Goal: Task Accomplishment & Management: Manage account settings

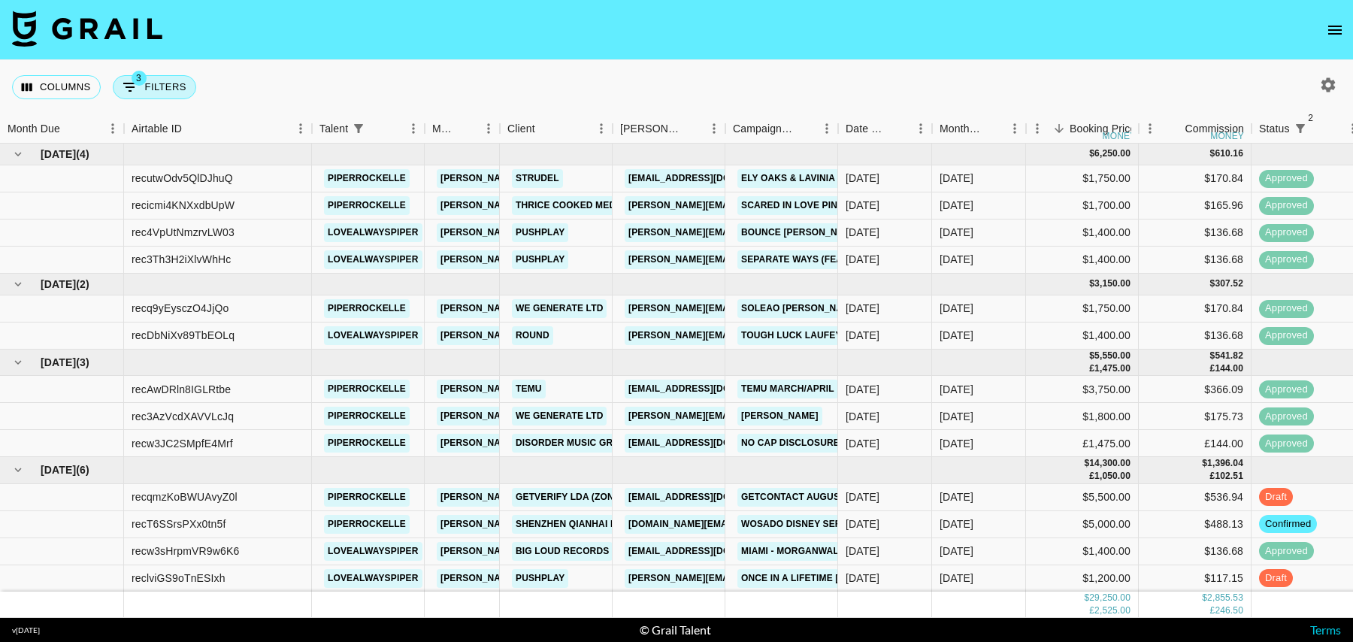
click at [139, 80] on span "3" at bounding box center [139, 78] width 15 height 15
select select "status"
select select "isNotAnyOf"
select select "status"
select select "isNotAnyOf"
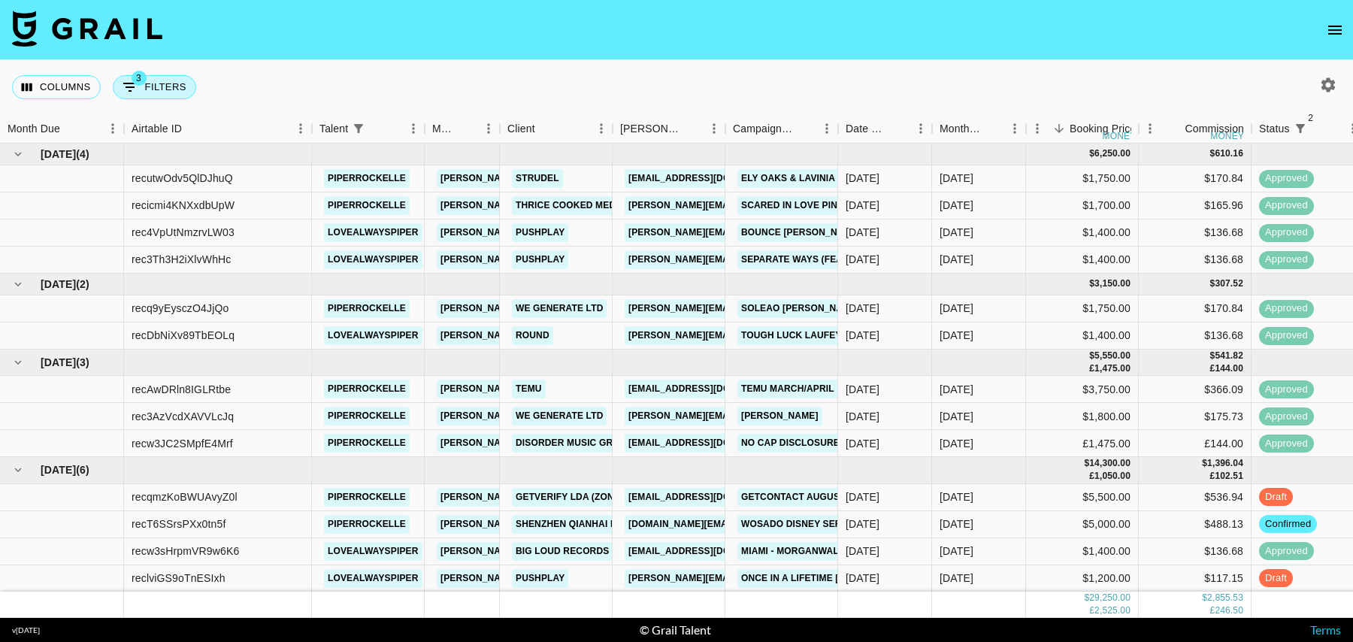
select select "talentName"
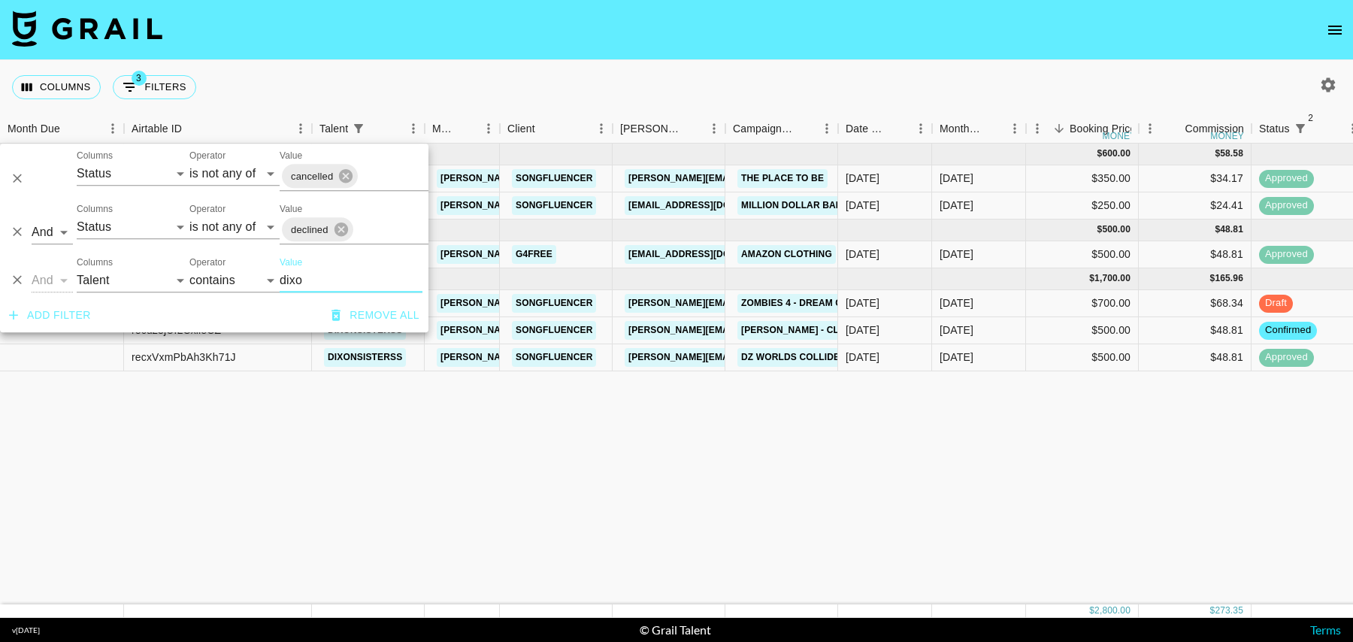
type input "dixo"
click at [1167, 306] on div "$68.34" at bounding box center [1194, 303] width 113 height 27
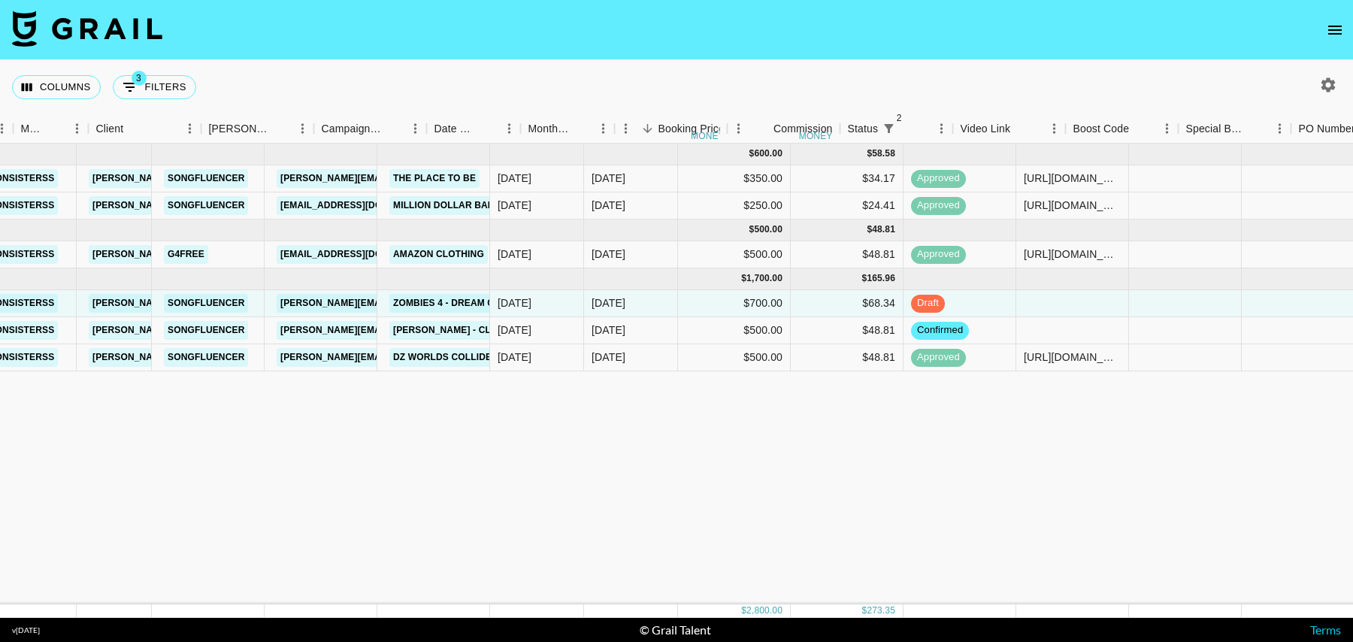
scroll to position [0, 411]
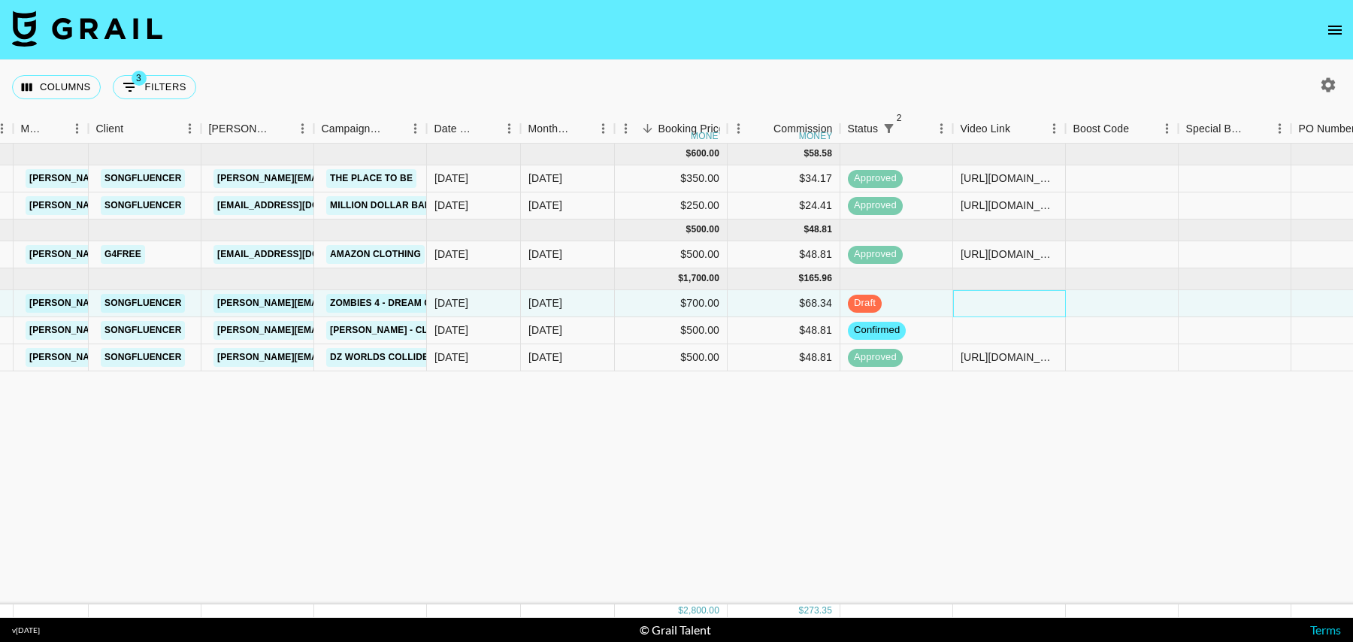
click at [1003, 307] on div at bounding box center [1009, 303] width 113 height 27
type input "[URL][DOMAIN_NAME][DOMAIN_NAME][PERSON_NAME]"
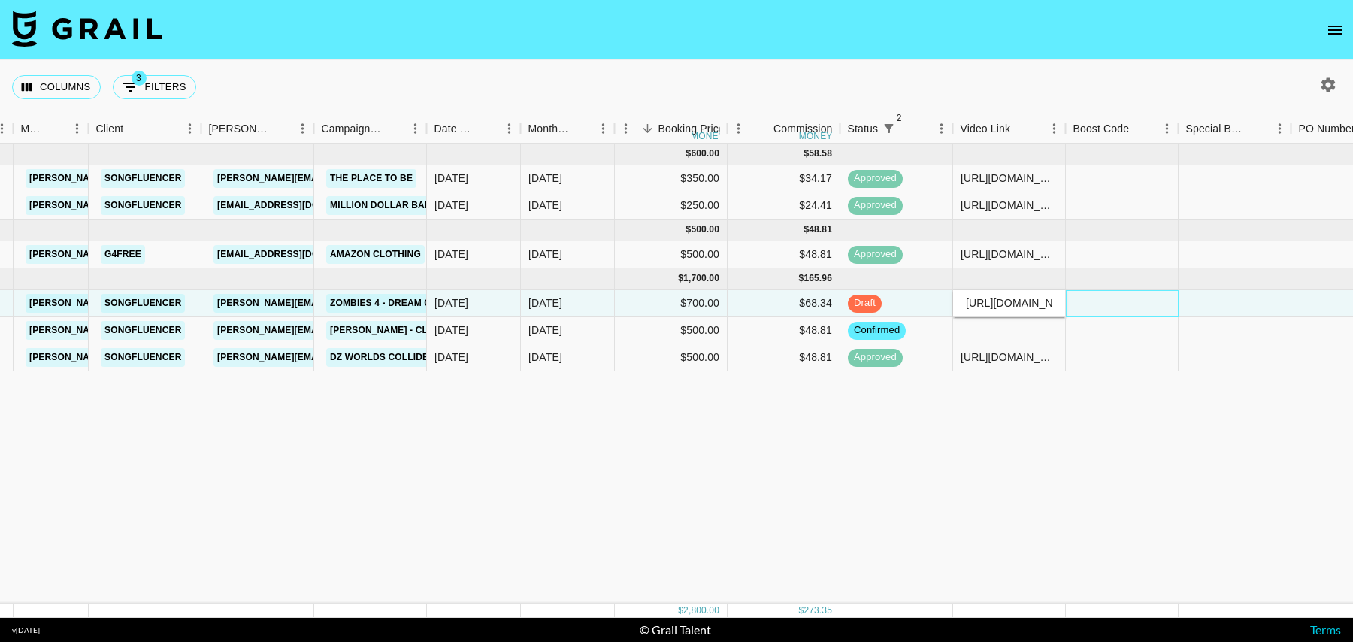
click at [1079, 307] on div at bounding box center [1122, 303] width 113 height 27
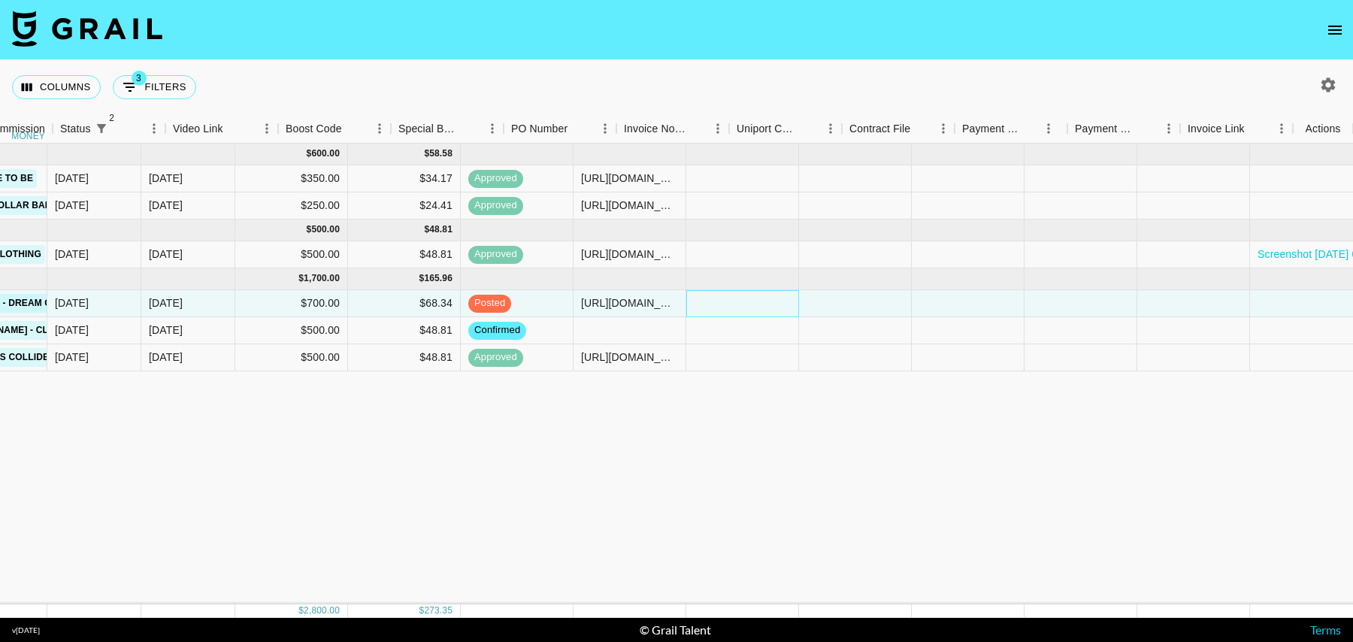
scroll to position [0, 1199]
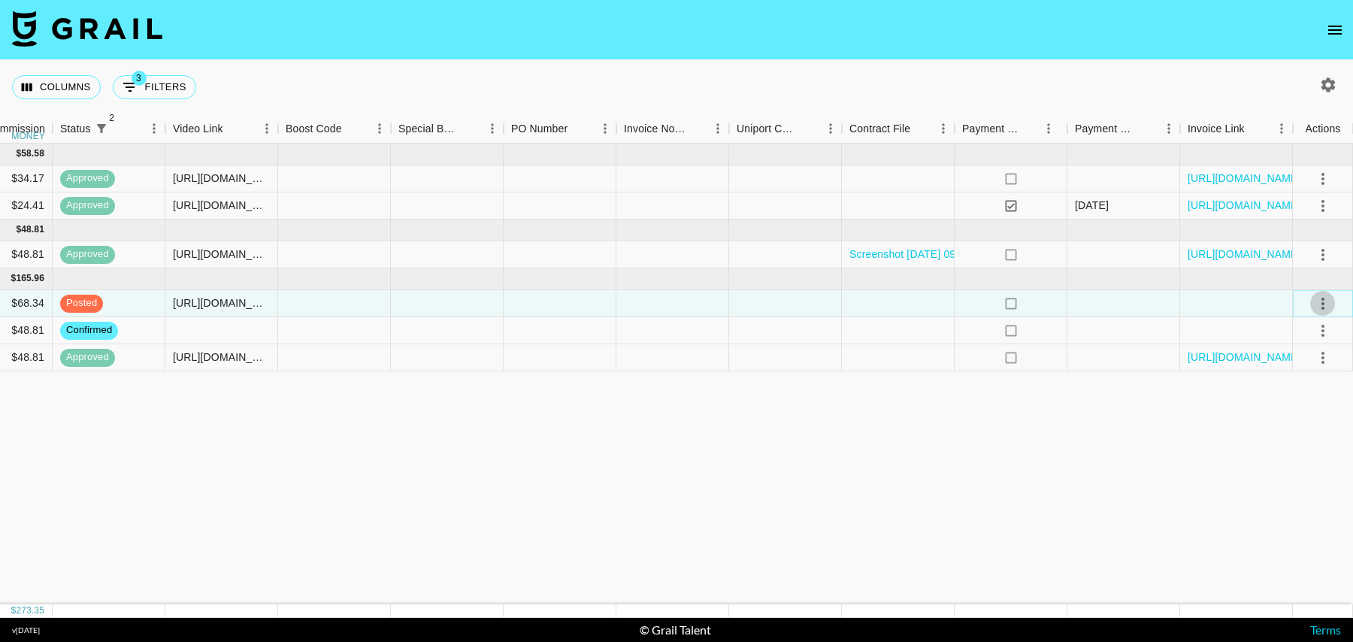
click at [1327, 300] on icon "select merge strategy" at bounding box center [1323, 304] width 18 height 18
click at [1281, 435] on div "Approve" at bounding box center [1290, 443] width 46 height 18
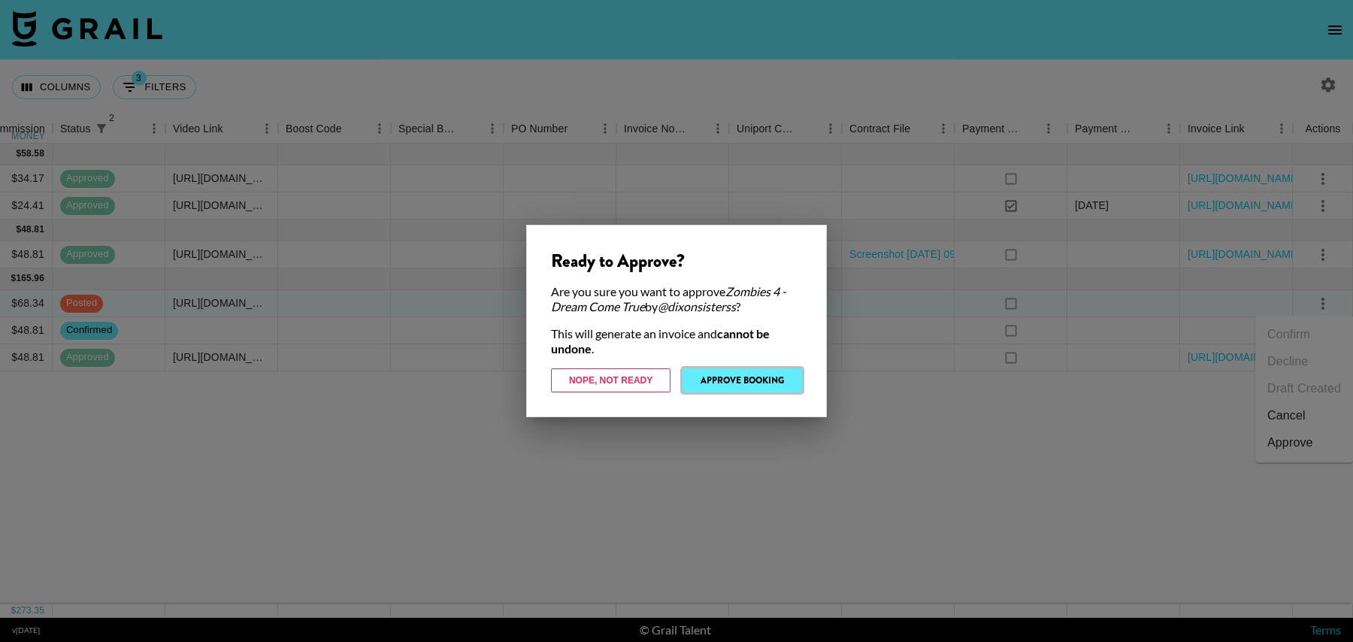
click at [747, 370] on button "Approve Booking" at bounding box center [741, 380] width 119 height 24
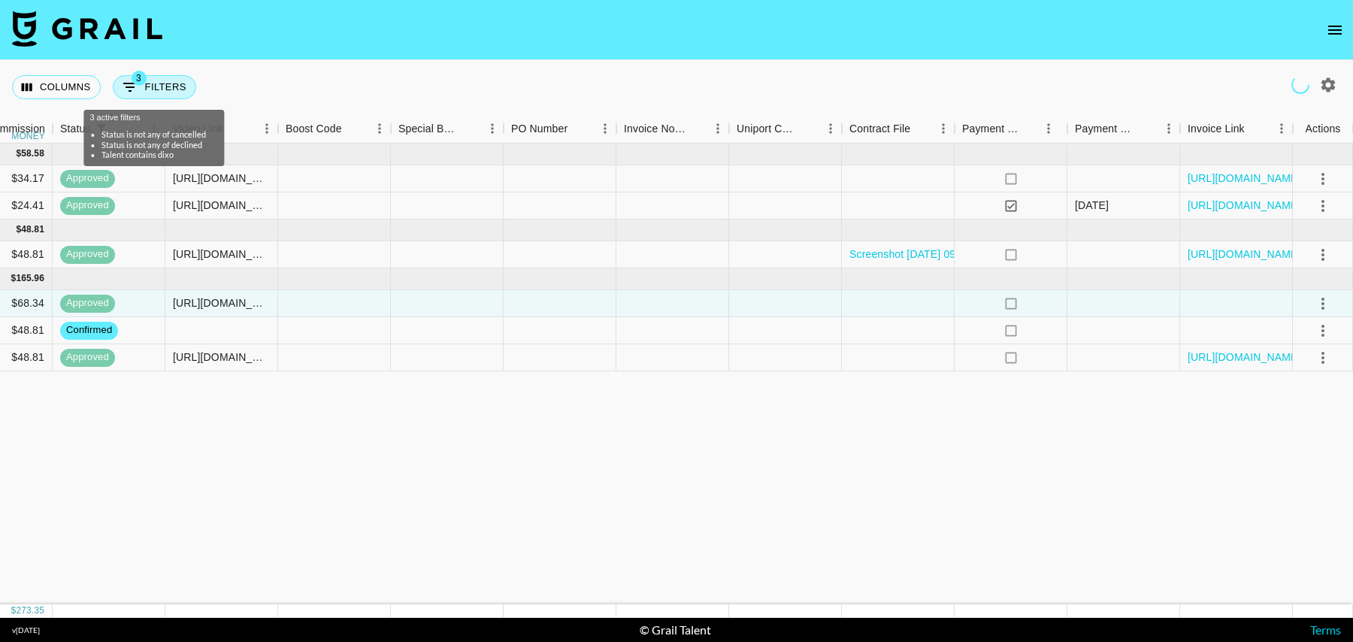
click at [164, 97] on button "3 Filters" at bounding box center [154, 87] width 83 height 24
select select "status"
select select "isNotAnyOf"
select select "status"
select select "isNotAnyOf"
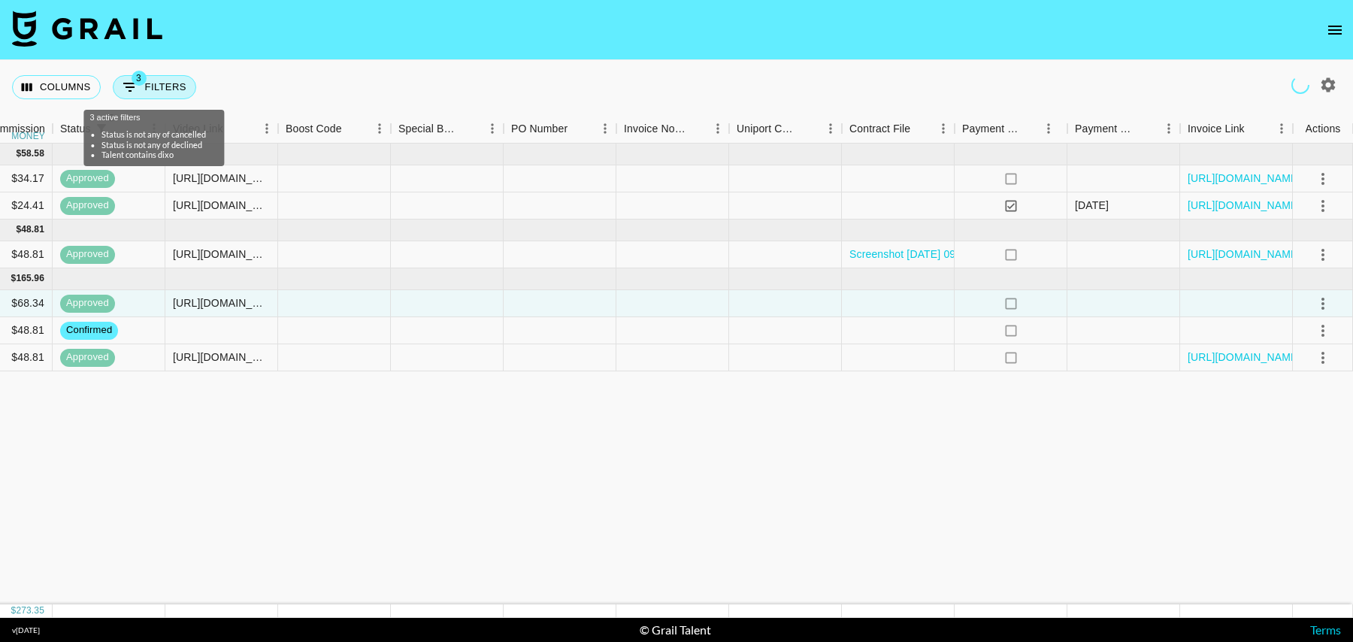
select select "talentName"
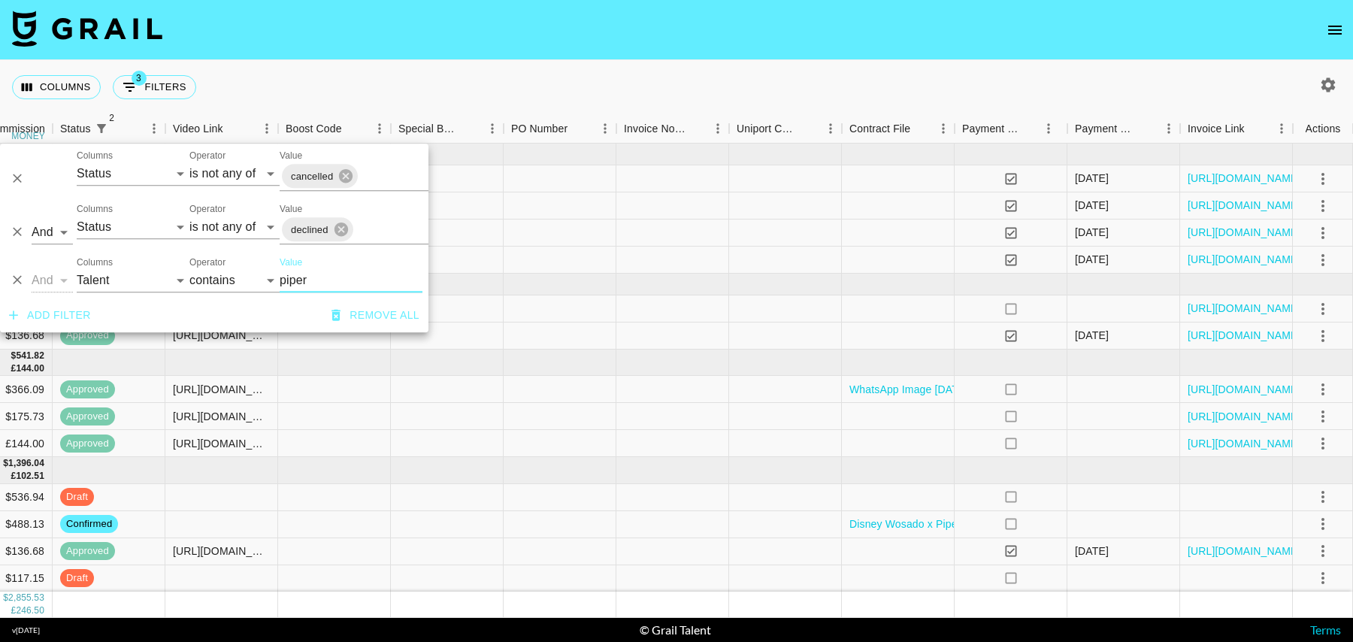
scroll to position [53, 1199]
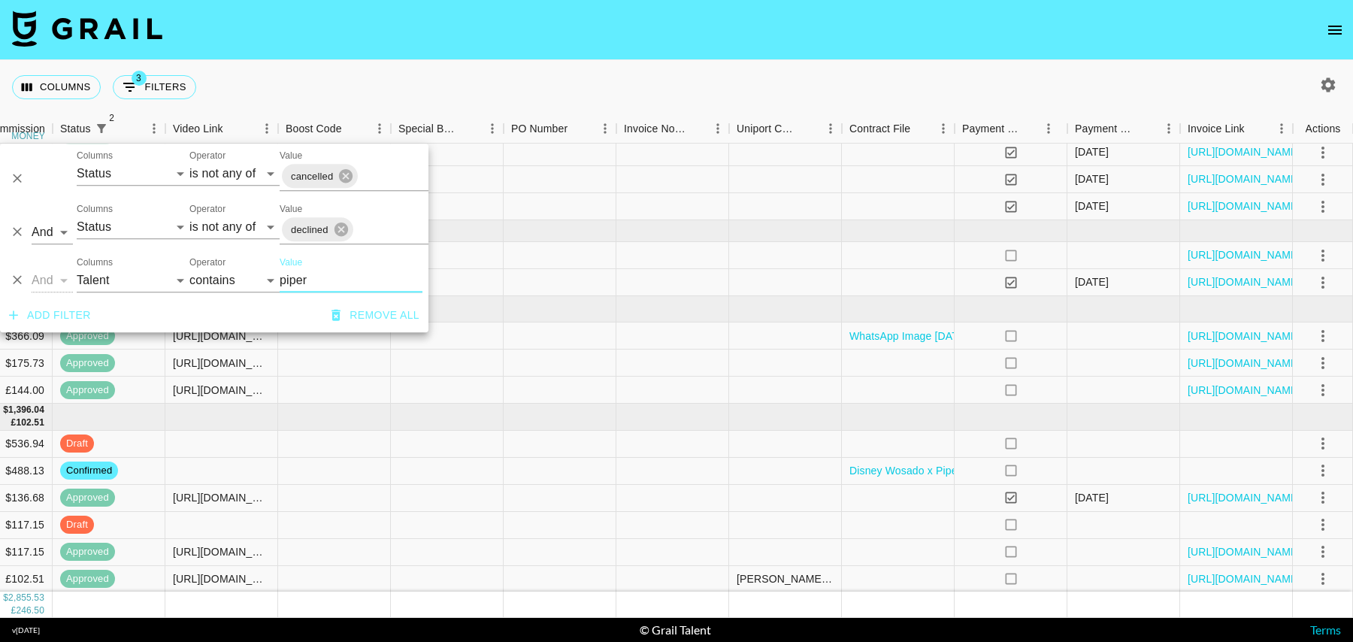
type input "piper"
click at [316, 482] on div at bounding box center [334, 471] width 113 height 27
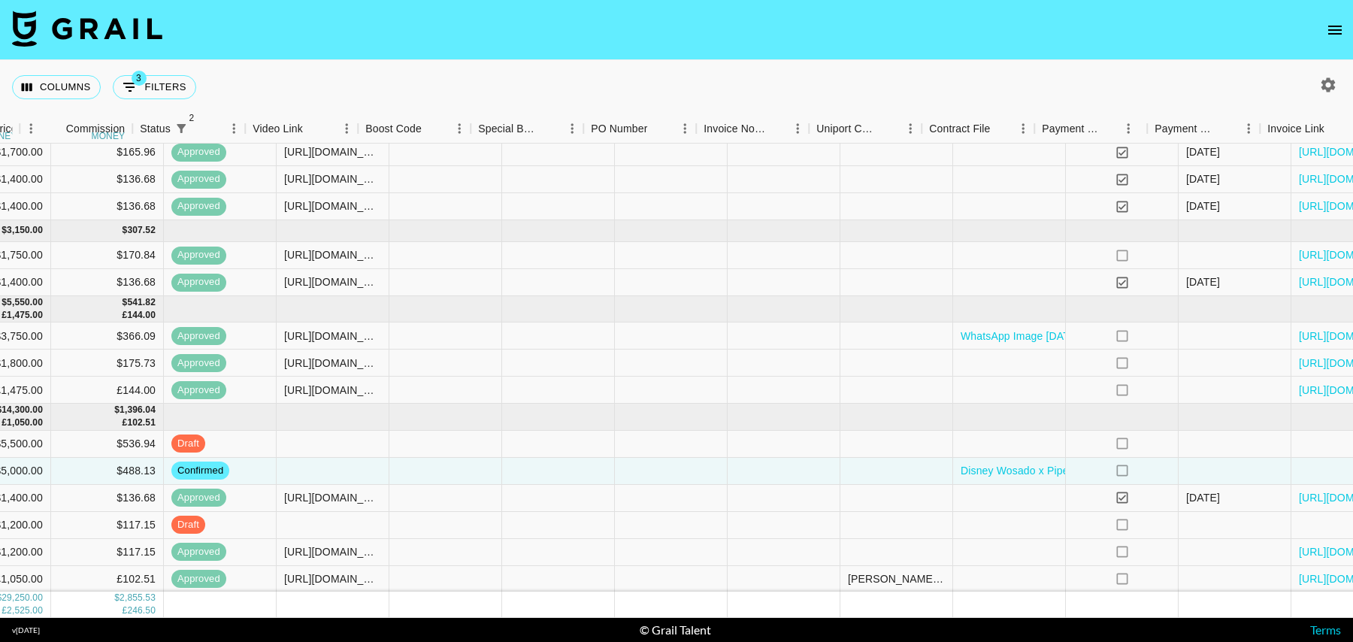
scroll to position [53, 981]
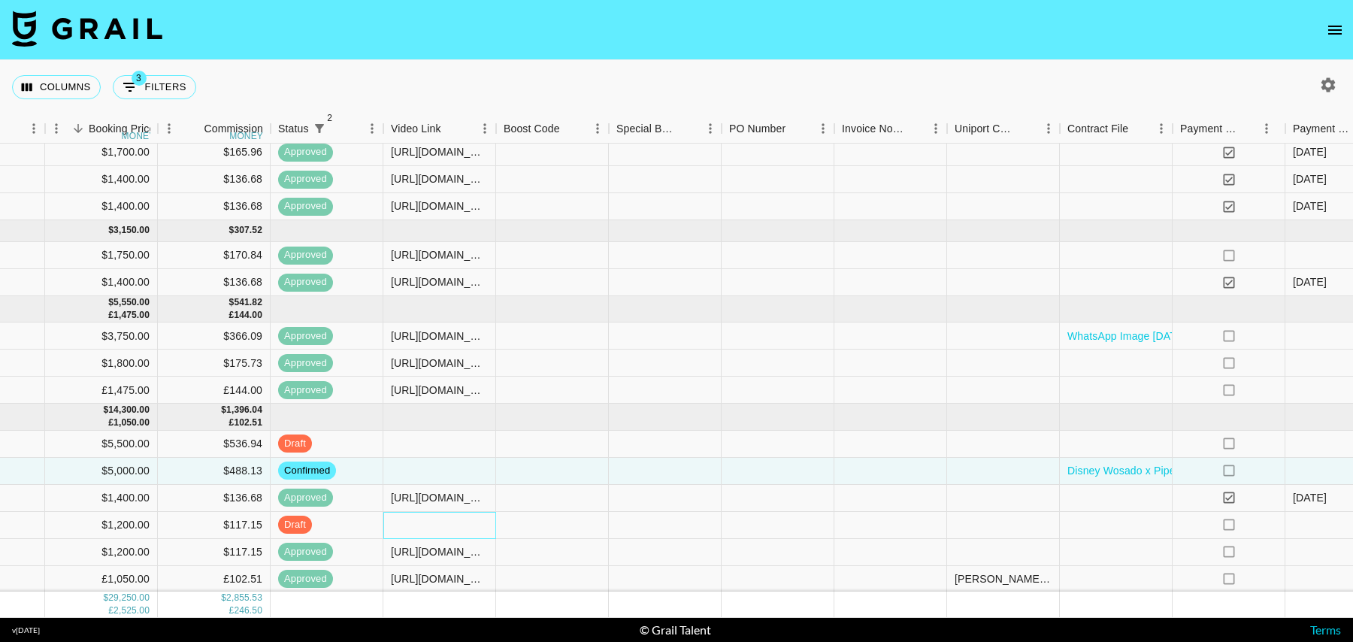
click at [452, 524] on div at bounding box center [439, 525] width 113 height 27
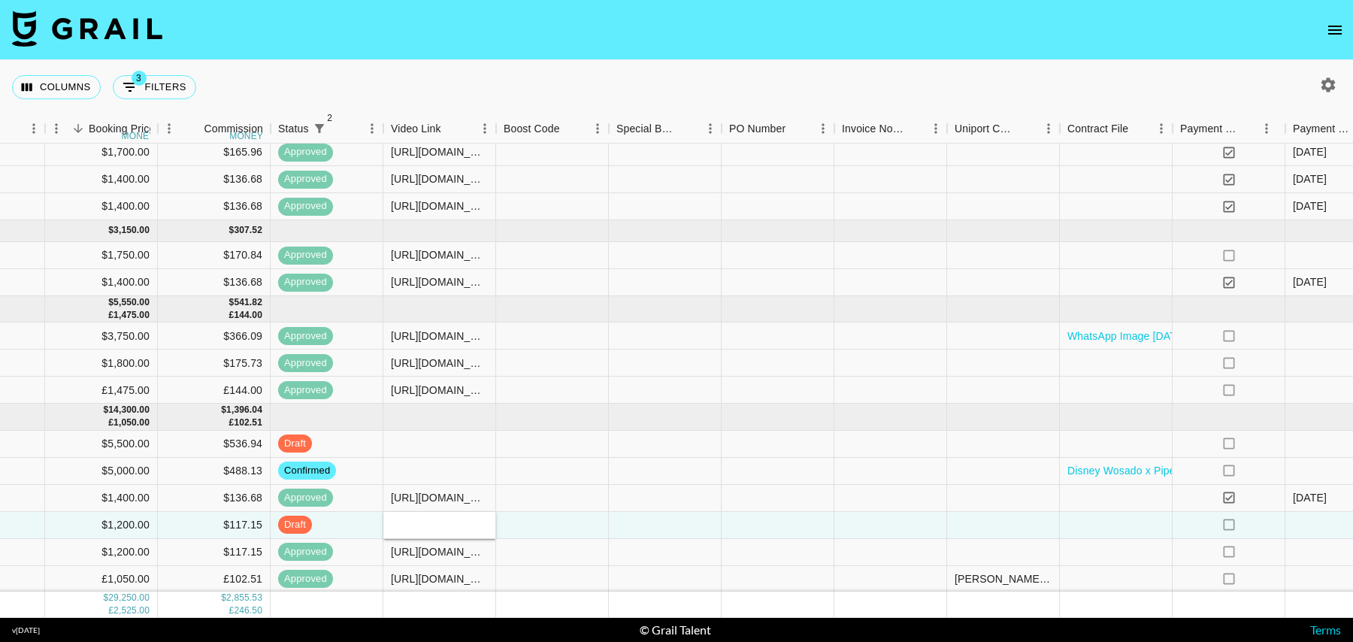
type input "[URL][DOMAIN_NAME]"
click at [574, 525] on div at bounding box center [552, 525] width 113 height 27
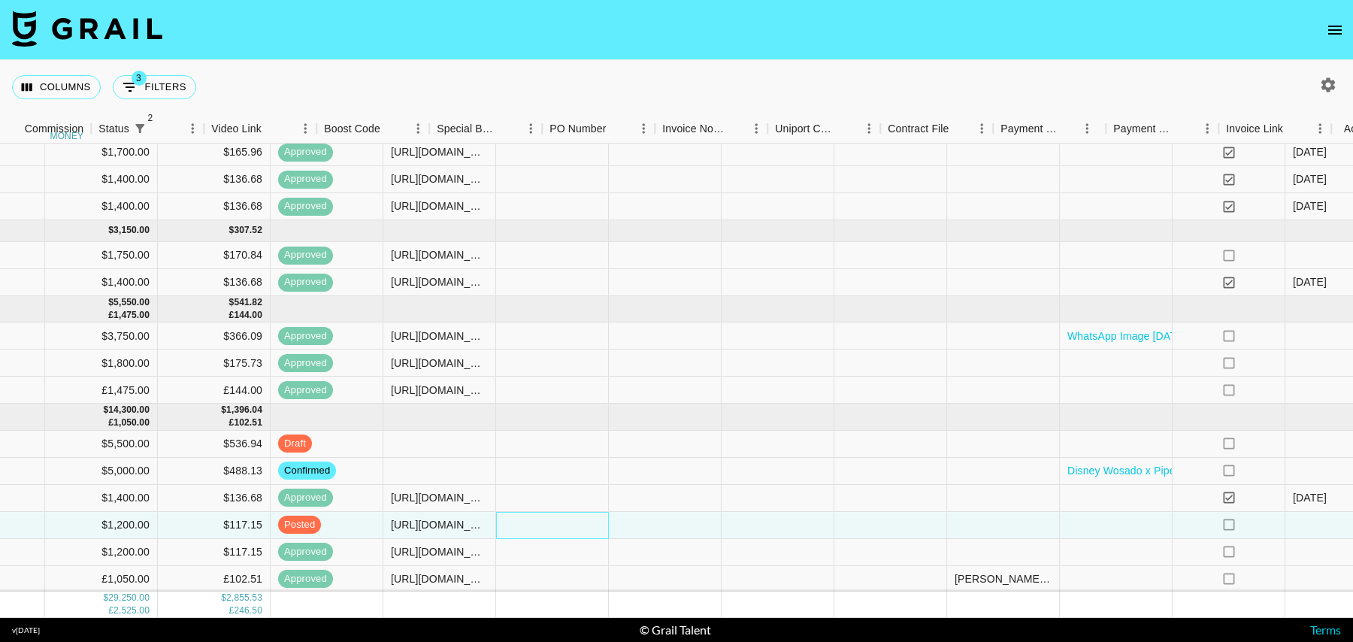
scroll to position [53, 1199]
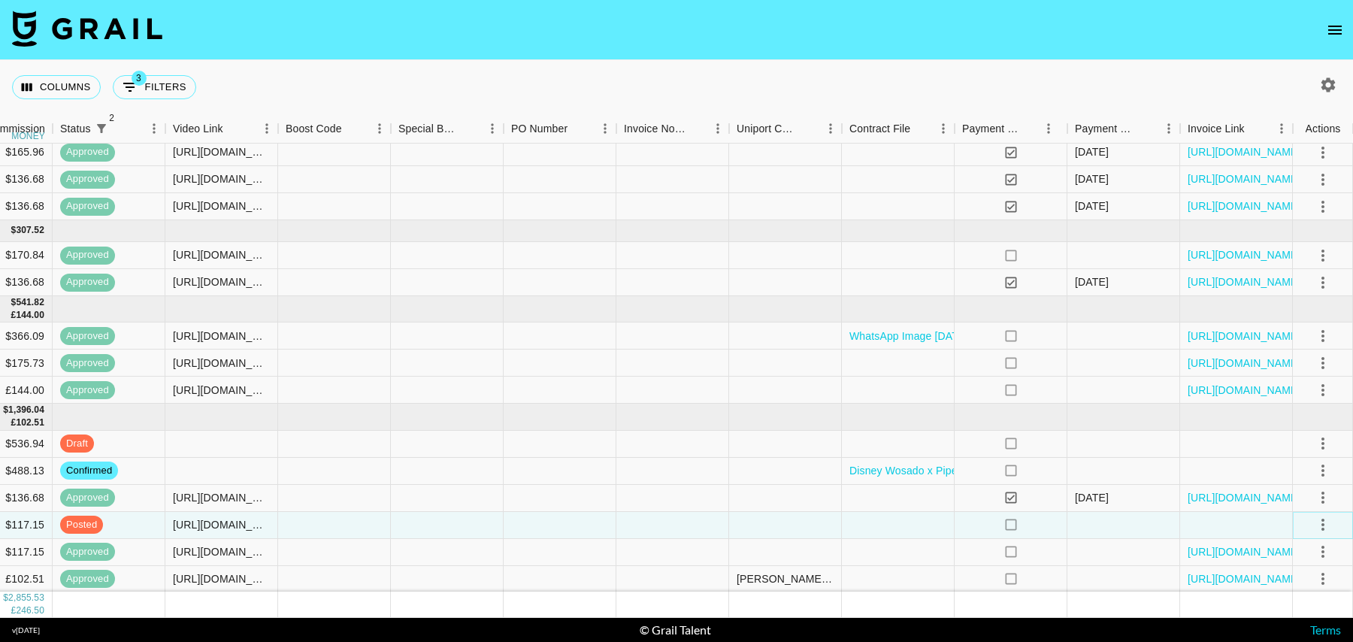
click at [1317, 519] on icon "select merge strategy" at bounding box center [1323, 525] width 18 height 18
click at [1290, 488] on div "Approve" at bounding box center [1290, 491] width 46 height 18
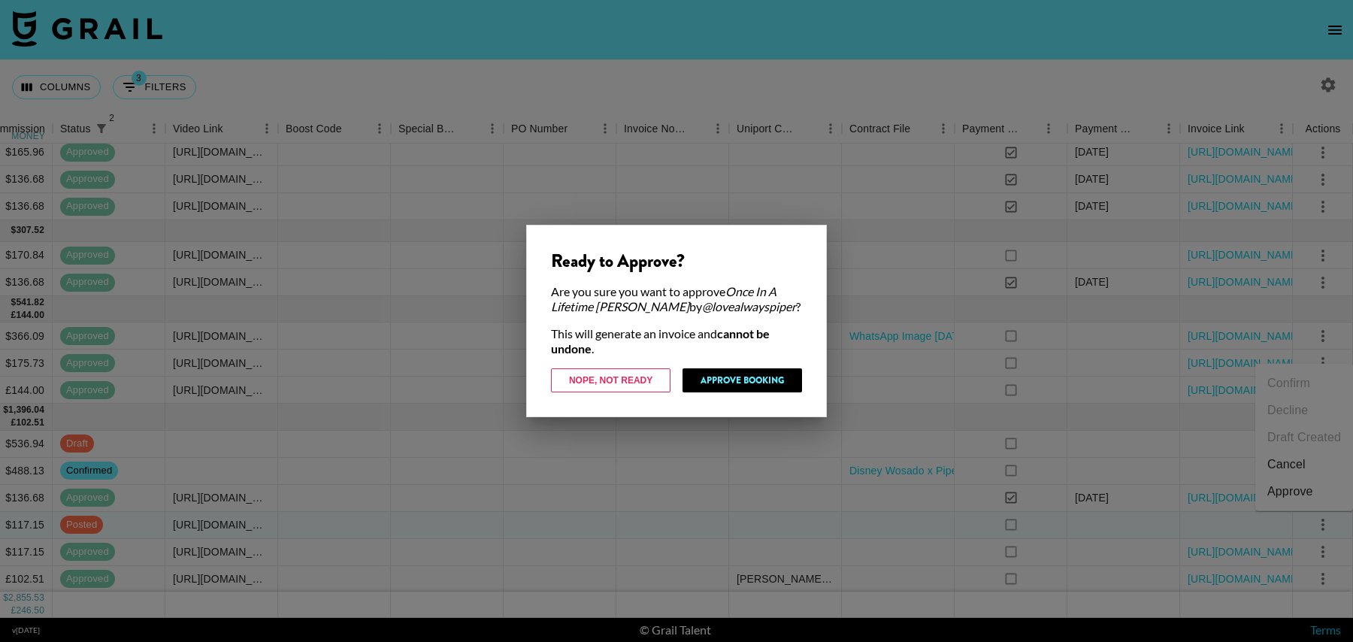
click at [742, 370] on div "Ready to Approve? Are you sure you want to approve Once In A Lifetime [PERSON_N…" at bounding box center [676, 321] width 301 height 192
click at [741, 378] on button "Approve Booking" at bounding box center [741, 380] width 119 height 24
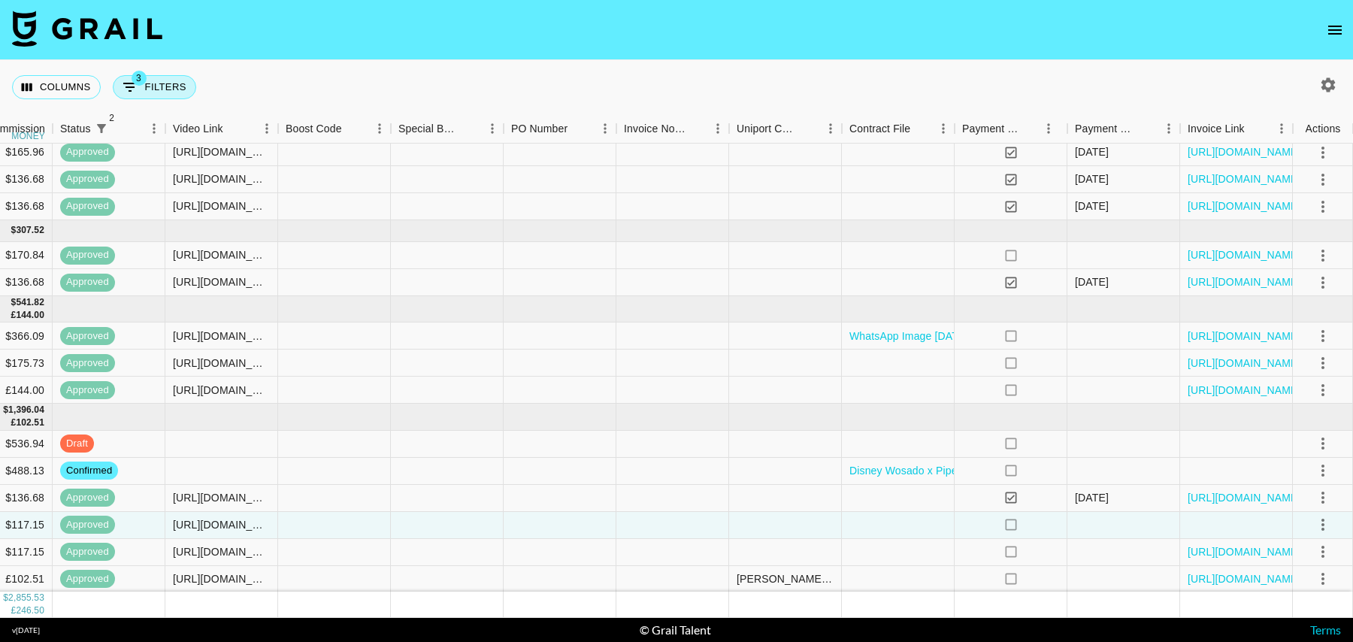
click at [149, 91] on button "3 Filters" at bounding box center [154, 87] width 83 height 24
select select "status"
select select "isNotAnyOf"
select select "status"
select select "isNotAnyOf"
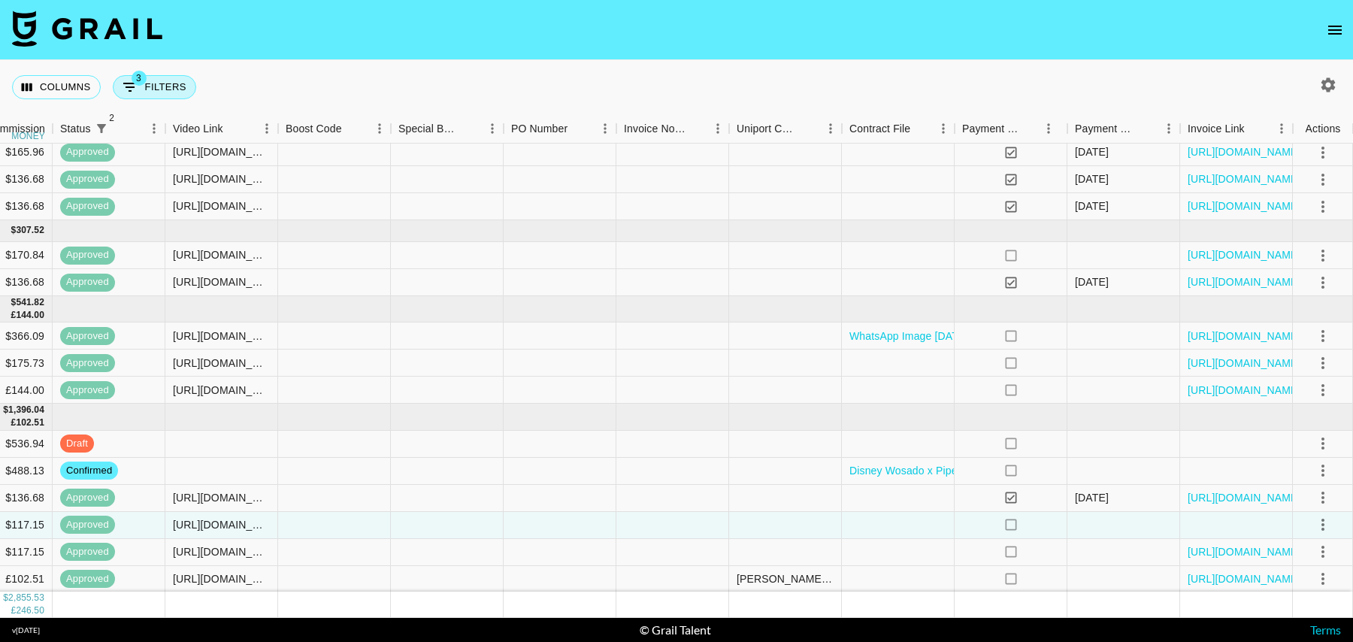
select select "talentName"
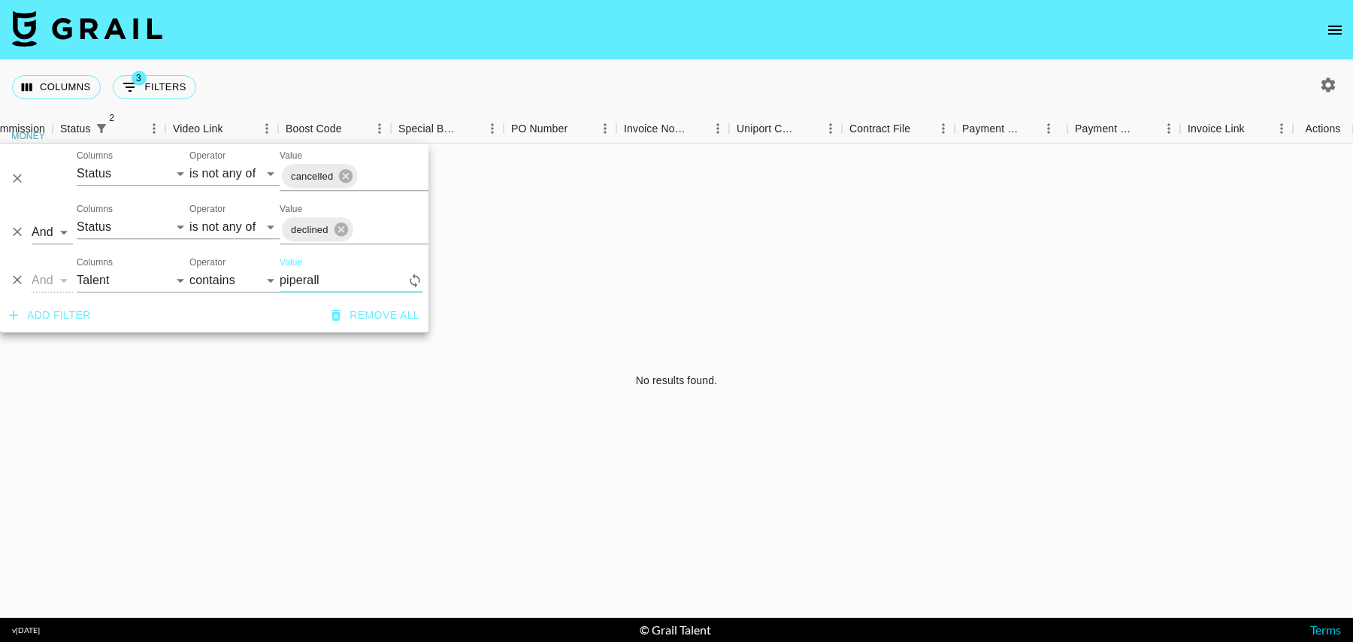
scroll to position [0, 1199]
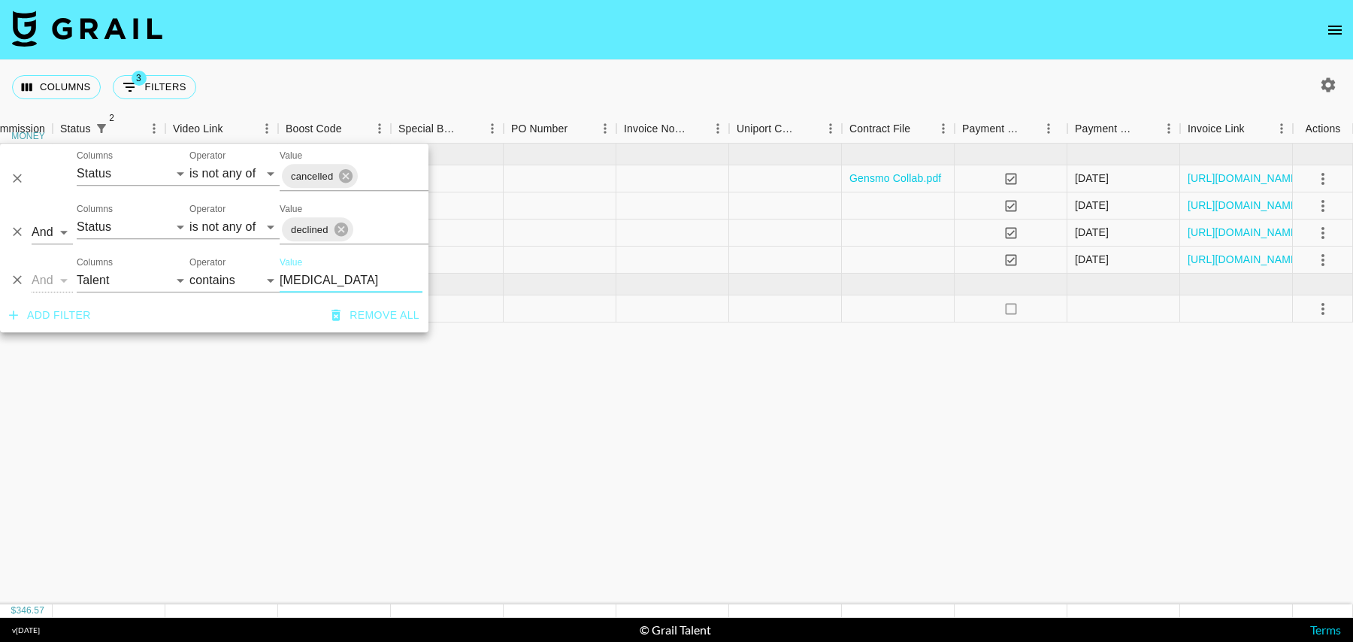
type input "[MEDICAL_DATA]"
click at [725, 310] on div at bounding box center [672, 308] width 113 height 27
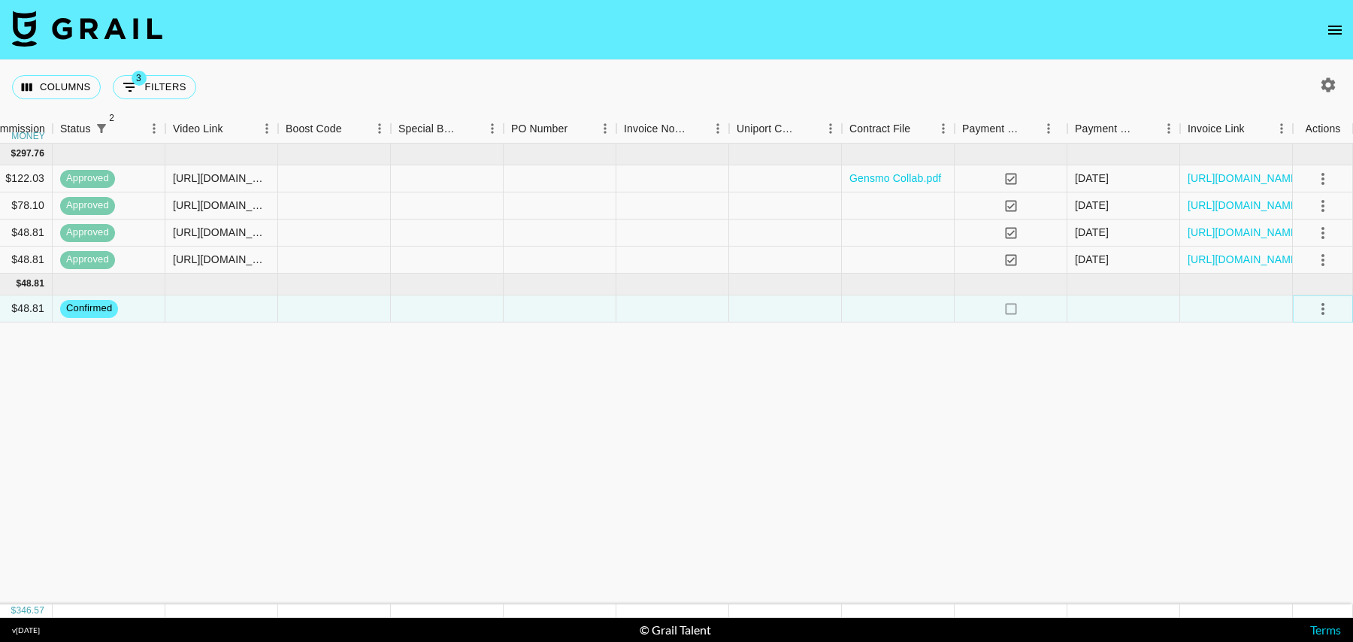
click at [1320, 311] on icon "select merge strategy" at bounding box center [1323, 309] width 18 height 18
click at [1284, 396] on li "Draft Created" at bounding box center [1304, 394] width 98 height 27
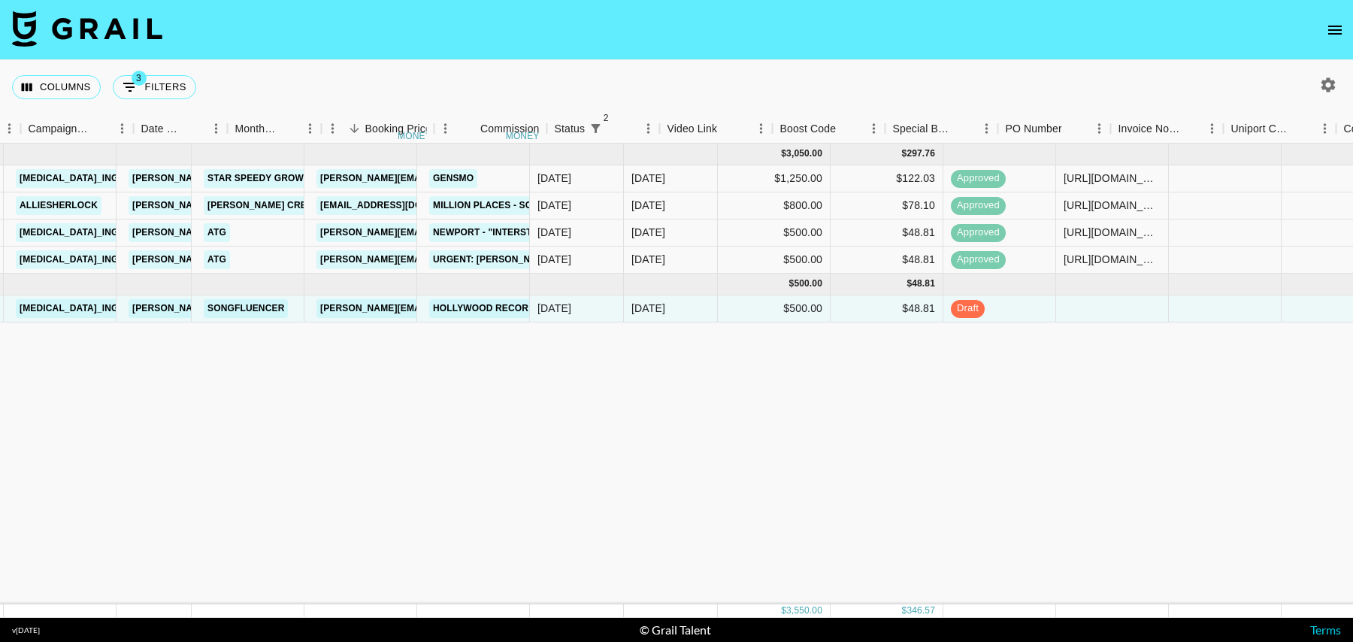
scroll to position [0, 8]
